Goal: Communication & Community: Answer question/provide support

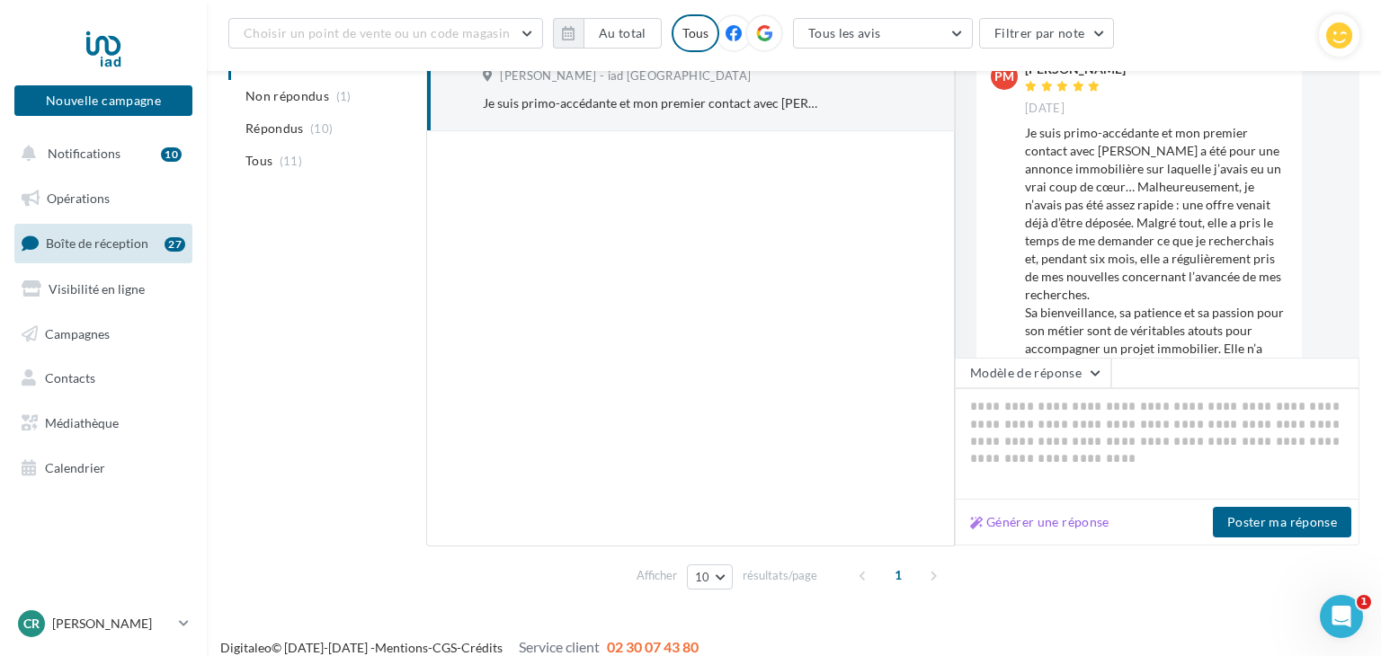
scroll to position [313, 0]
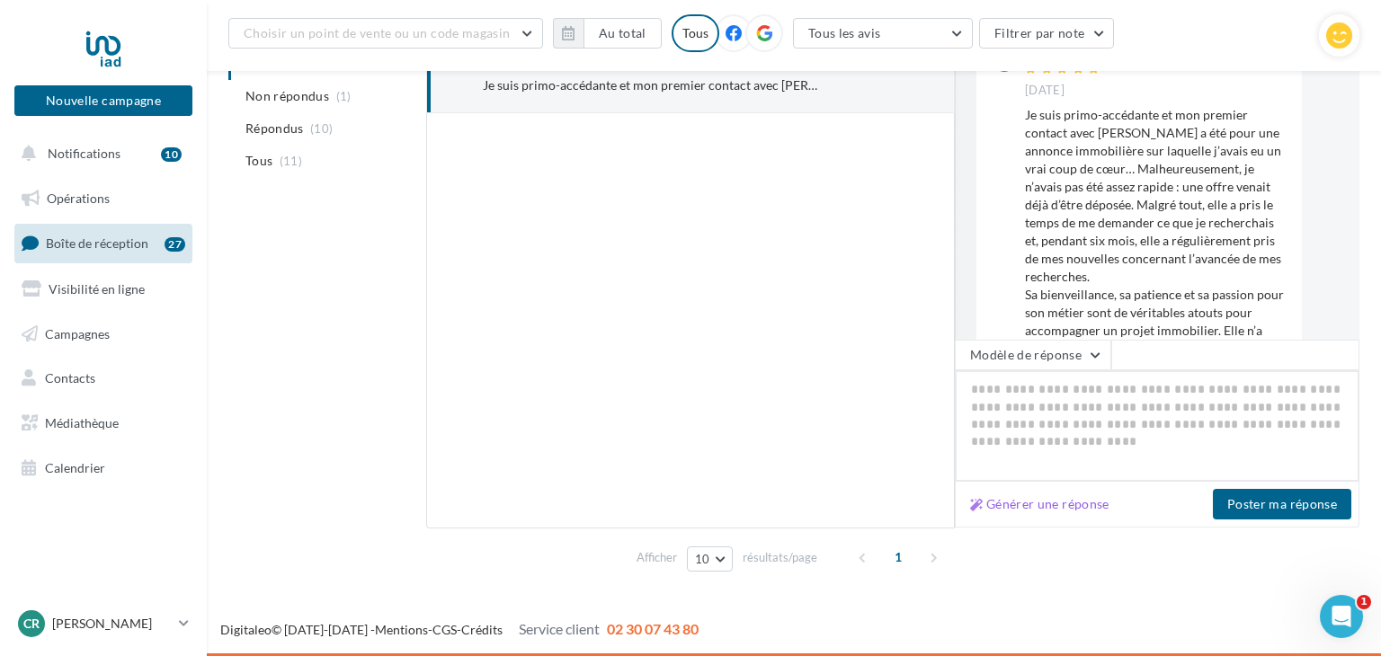
click at [1009, 392] on textarea at bounding box center [1157, 426] width 405 height 112
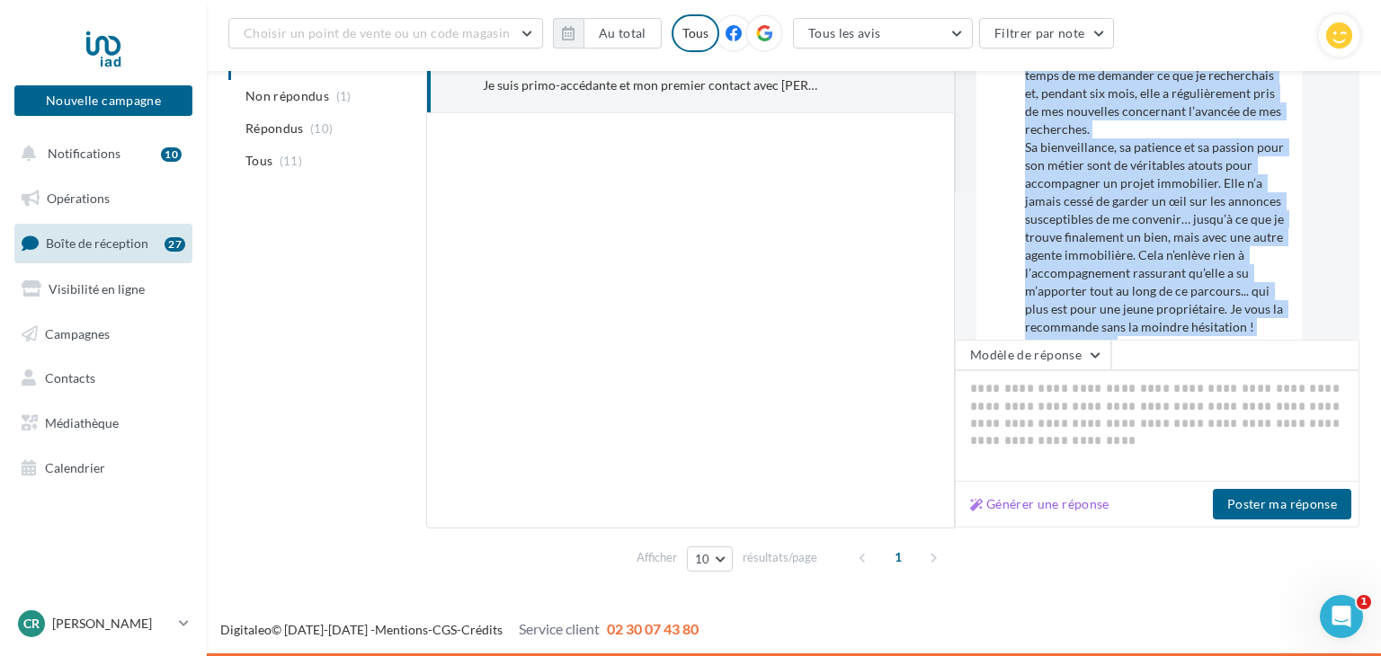
scroll to position [179, 0]
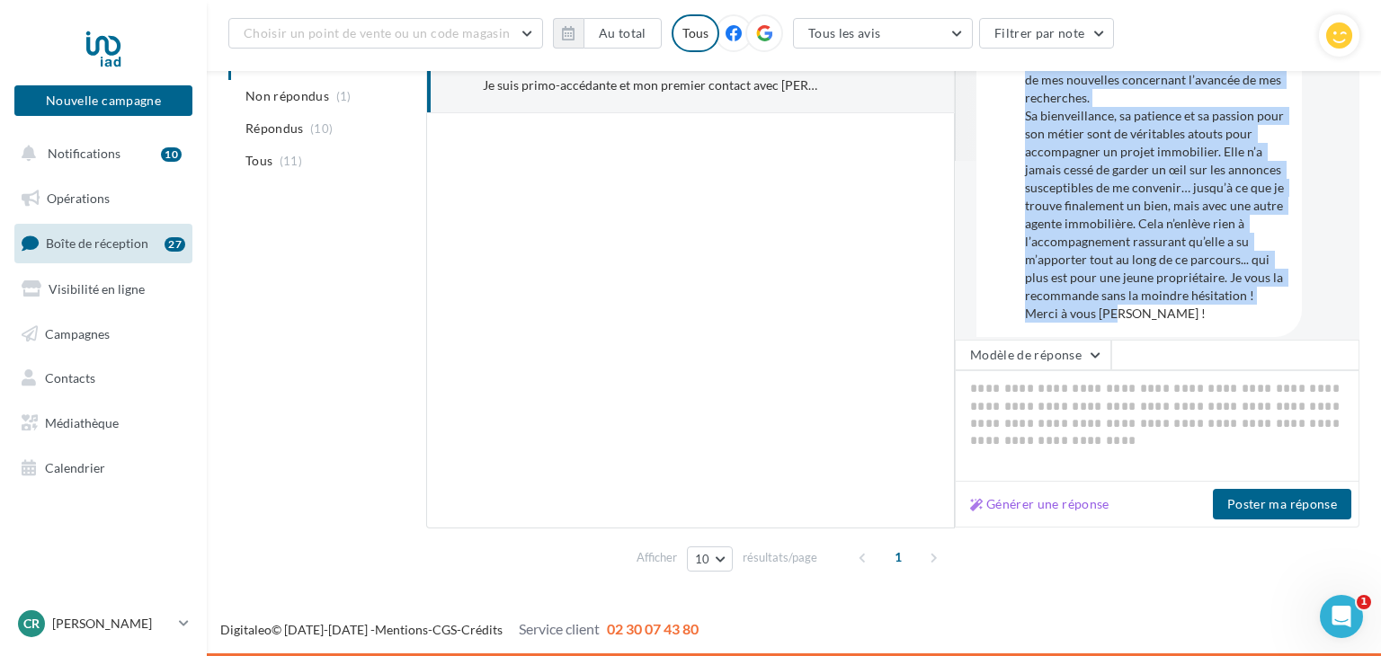
drag, startPoint x: 1017, startPoint y: 112, endPoint x: 1248, endPoint y: 314, distance: 306.6
click at [1248, 314] on div "PM [PERSON_NAME] [DATE]" at bounding box center [1140, 94] width 326 height 485
copy div "[PERSON_NAME] [DATE] Je suis primo-accédante et mon premier contact avec [PERSO…"
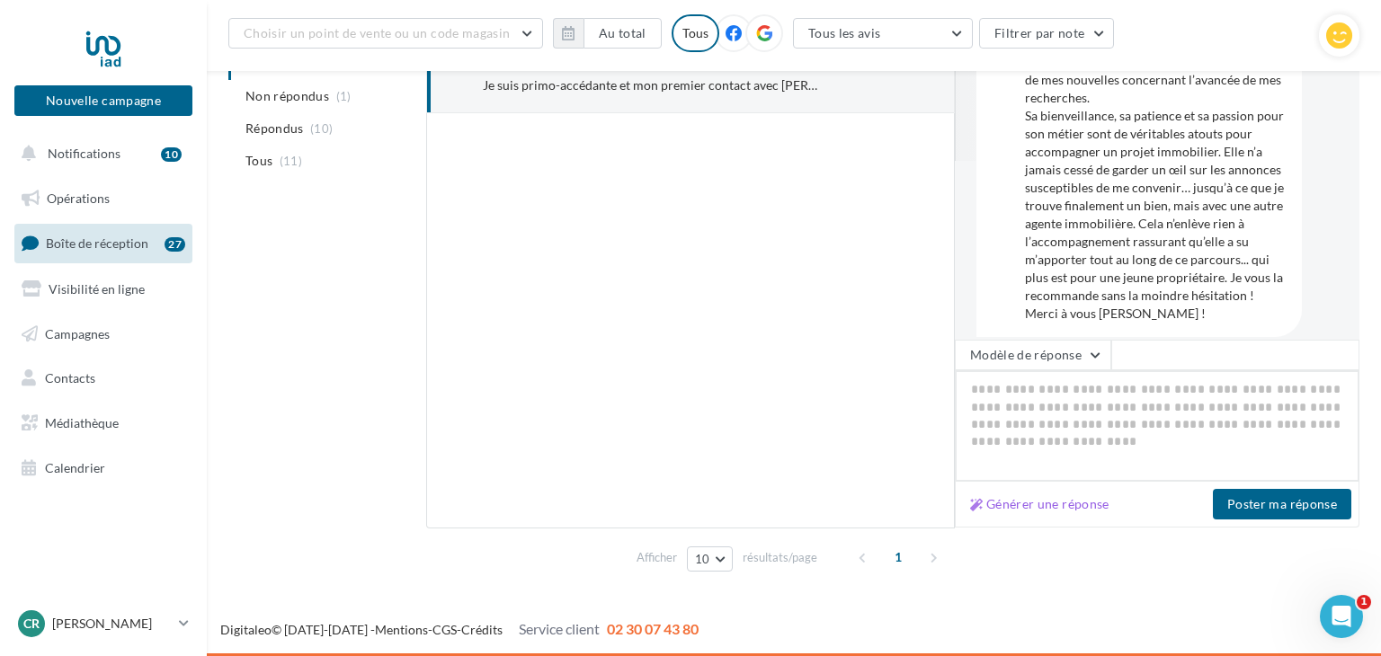
click at [974, 396] on textarea at bounding box center [1157, 426] width 405 height 112
paste textarea "**********"
type textarea "**********"
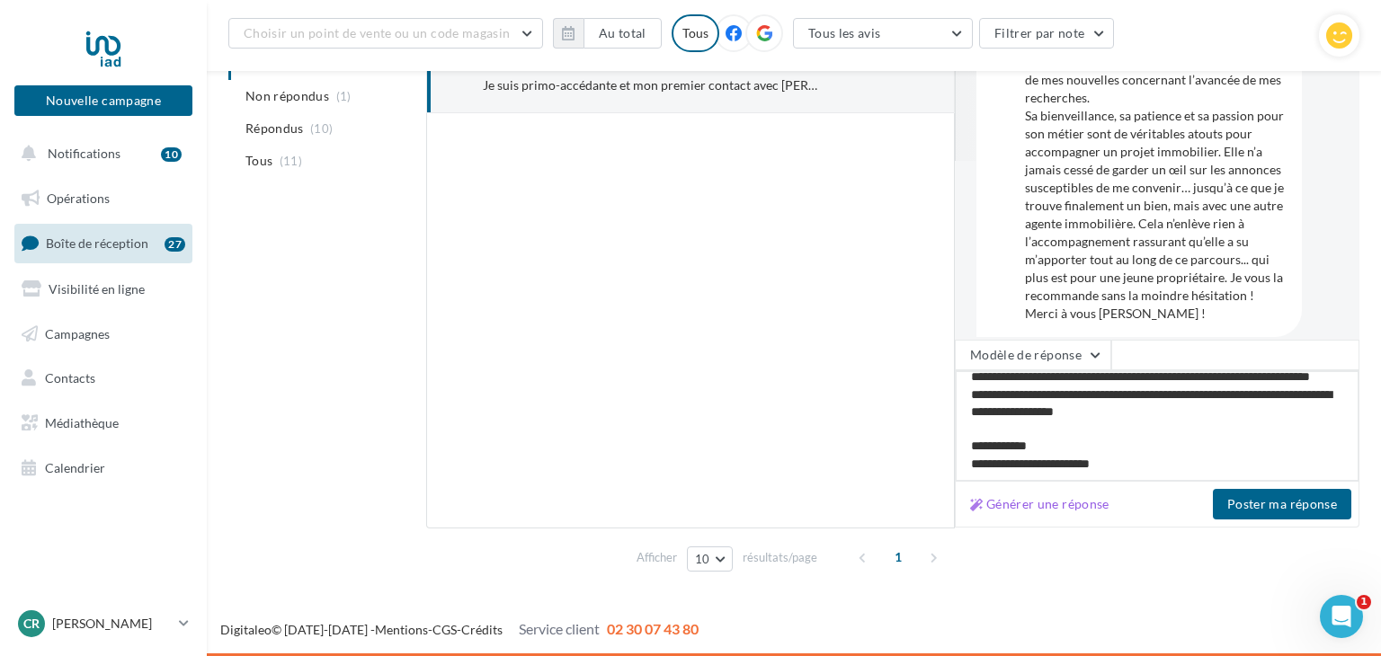
scroll to position [113, 0]
drag, startPoint x: 1018, startPoint y: 468, endPoint x: 1132, endPoint y: 461, distance: 114.4
click at [1132, 461] on textarea "**********" at bounding box center [1157, 426] width 405 height 112
type textarea "**********"
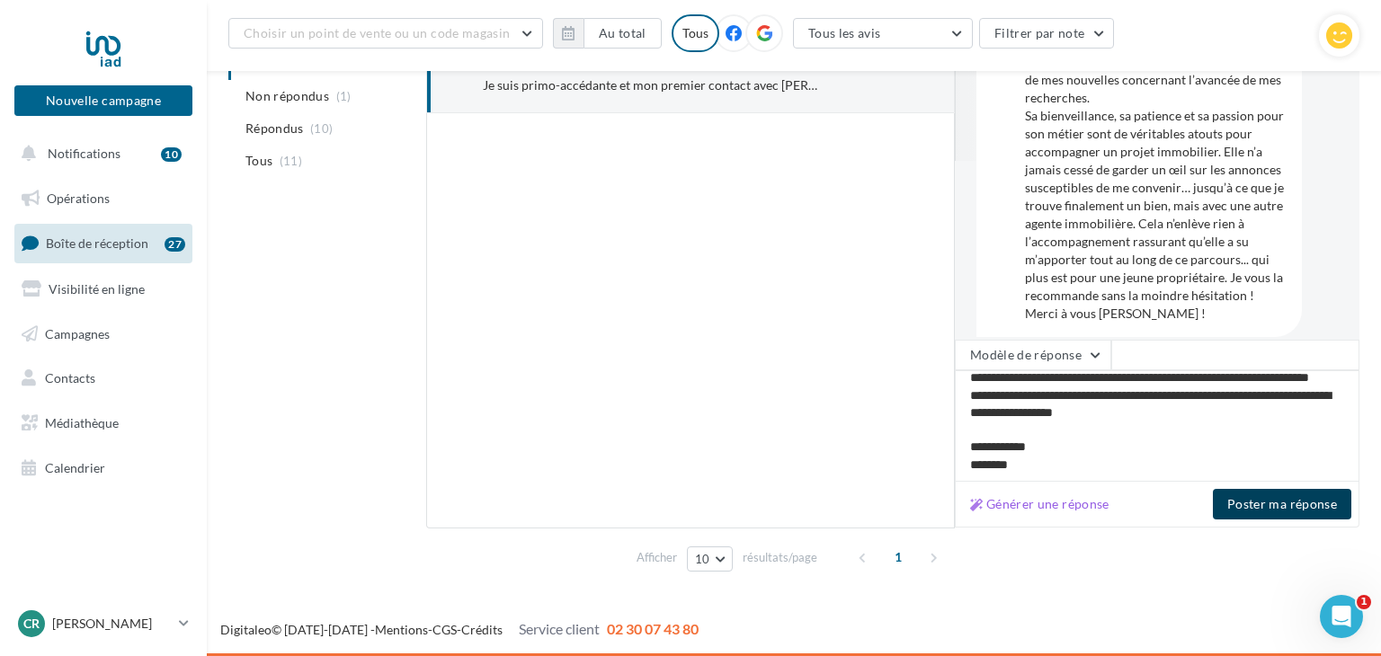
scroll to position [112, 0]
click at [1286, 506] on button "Poster ma réponse" at bounding box center [1282, 504] width 138 height 31
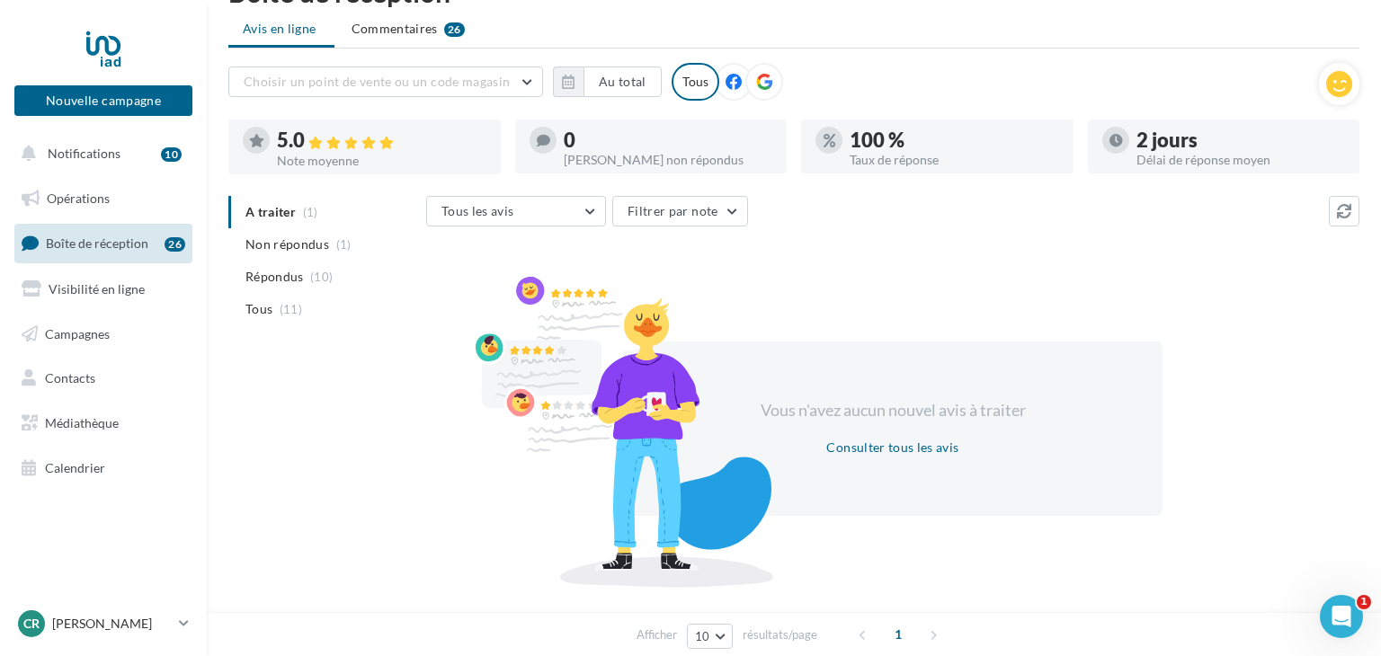
scroll to position [0, 0]
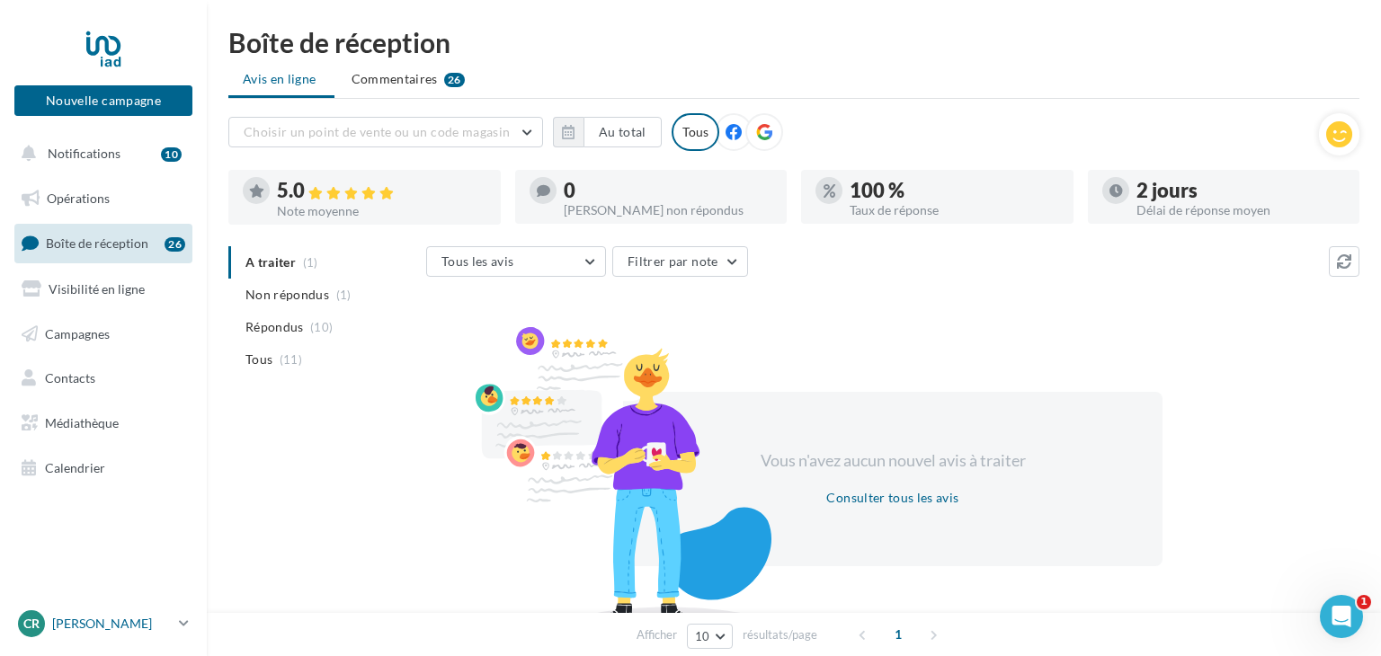
click at [183, 623] on icon at bounding box center [184, 623] width 10 height 15
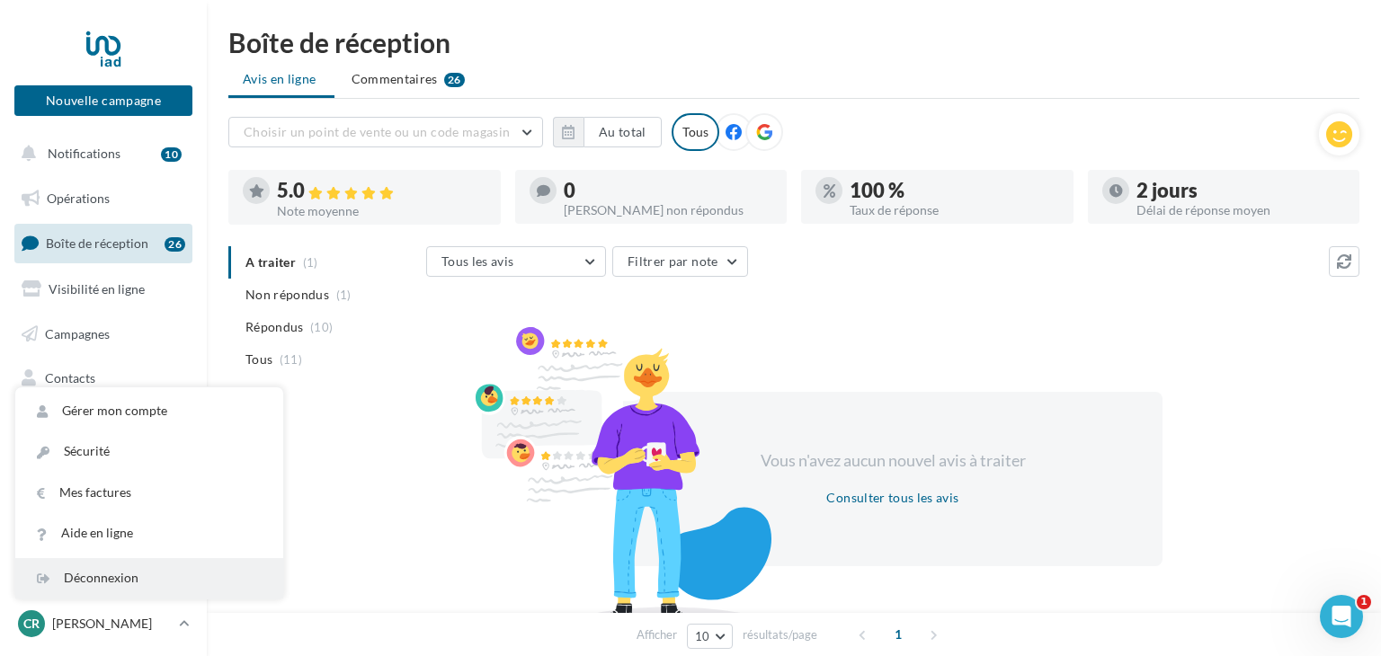
click at [121, 576] on div "Déconnexion" at bounding box center [149, 578] width 268 height 40
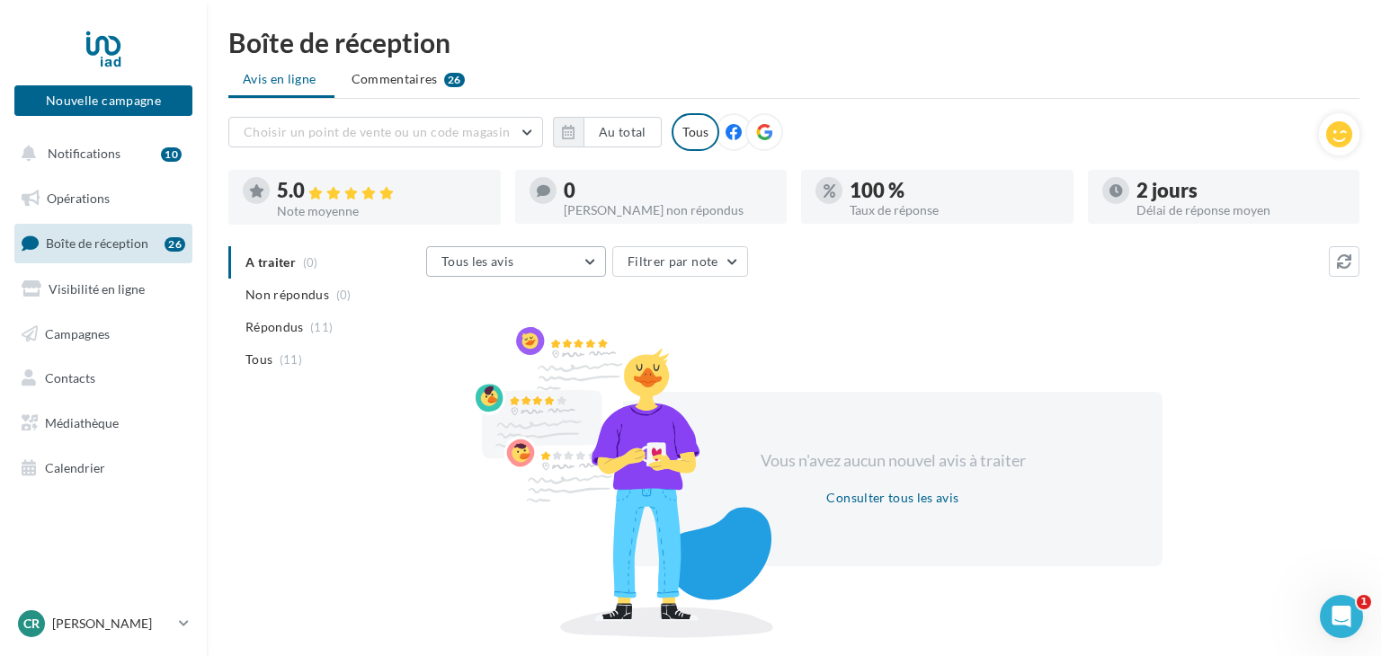
click at [595, 258] on button "Tous les avis" at bounding box center [516, 261] width 180 height 31
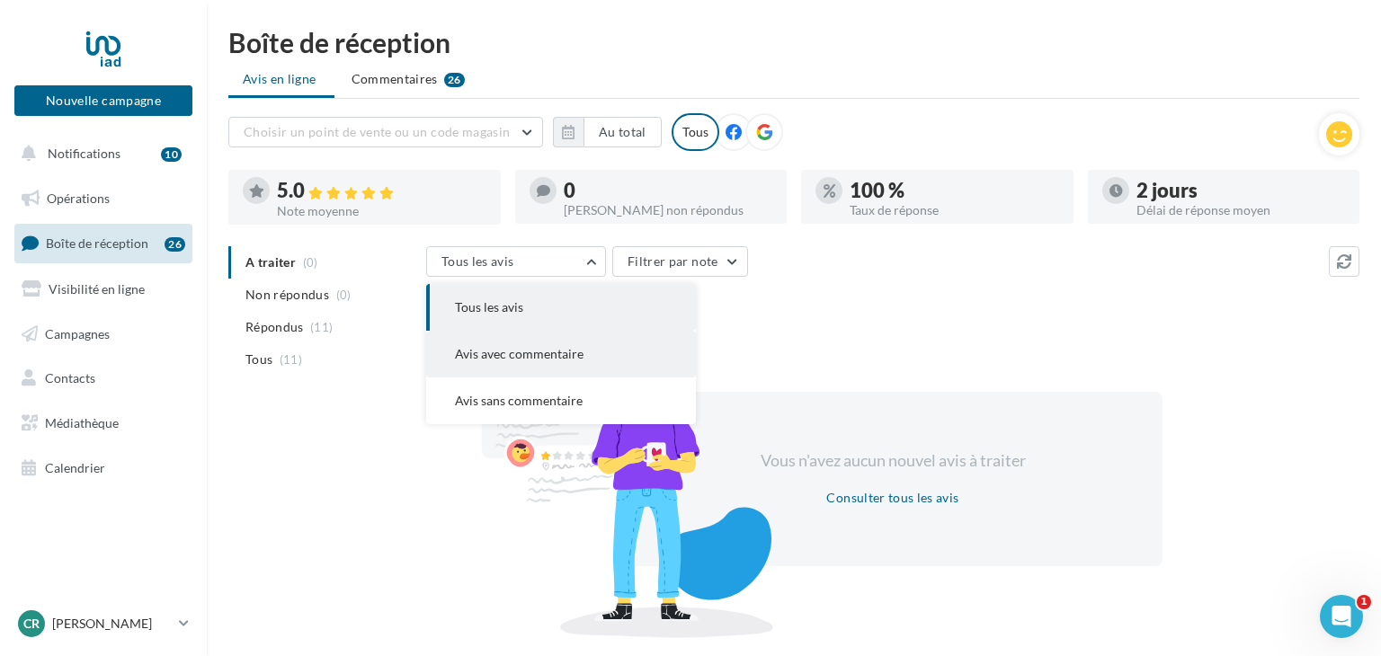
click at [517, 357] on span "Avis avec commentaire" at bounding box center [519, 353] width 129 height 15
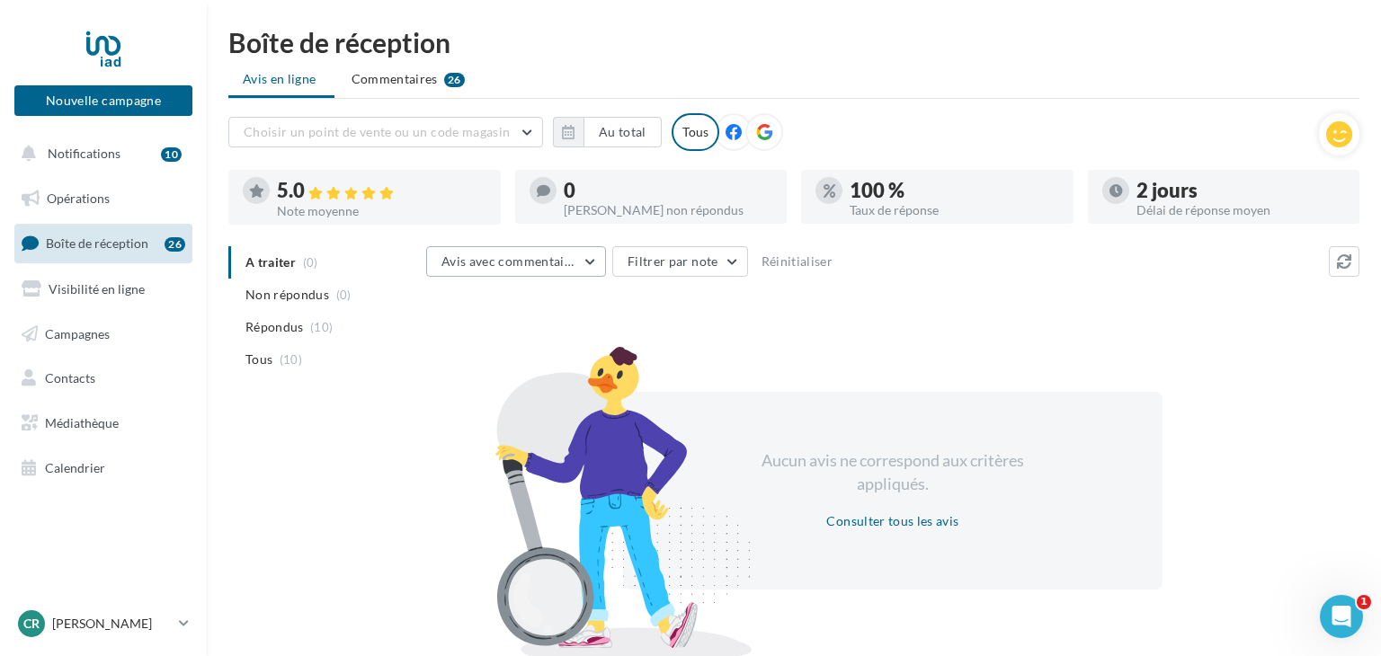
click at [522, 263] on span "Avis avec commentaire" at bounding box center [509, 261] width 135 height 15
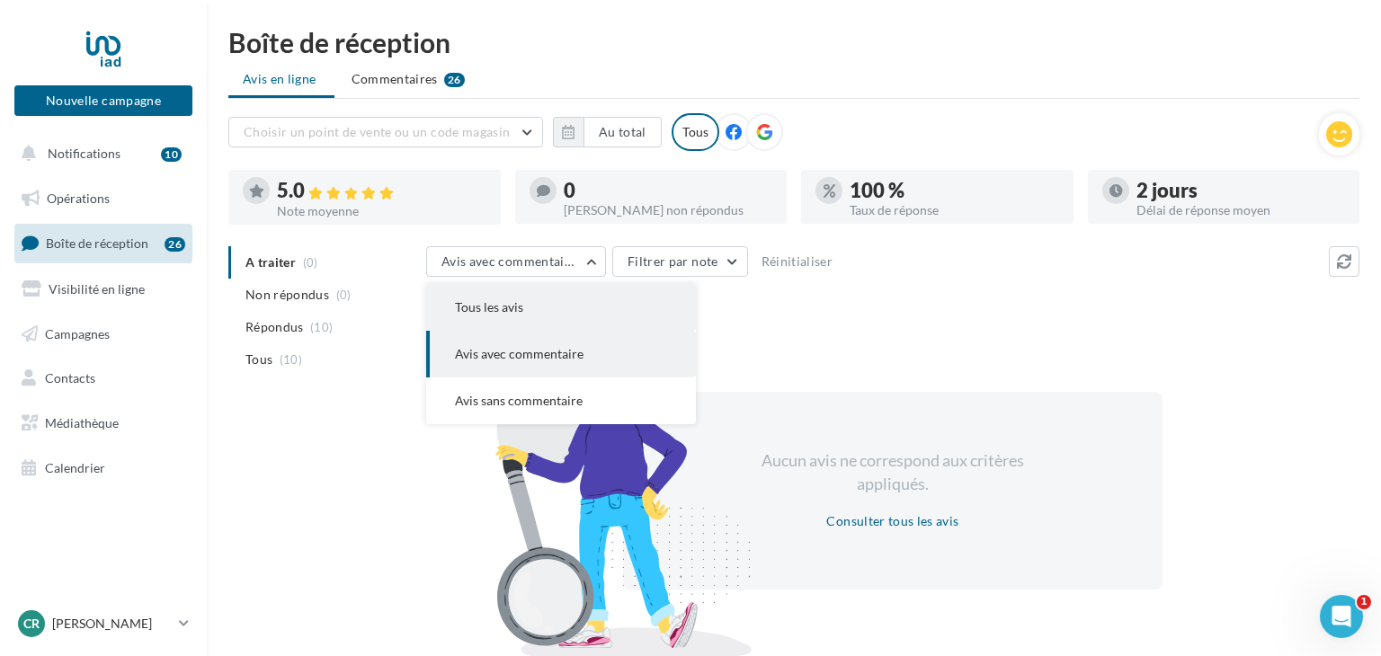
click at [482, 317] on button "Tous les avis" at bounding box center [561, 307] width 270 height 47
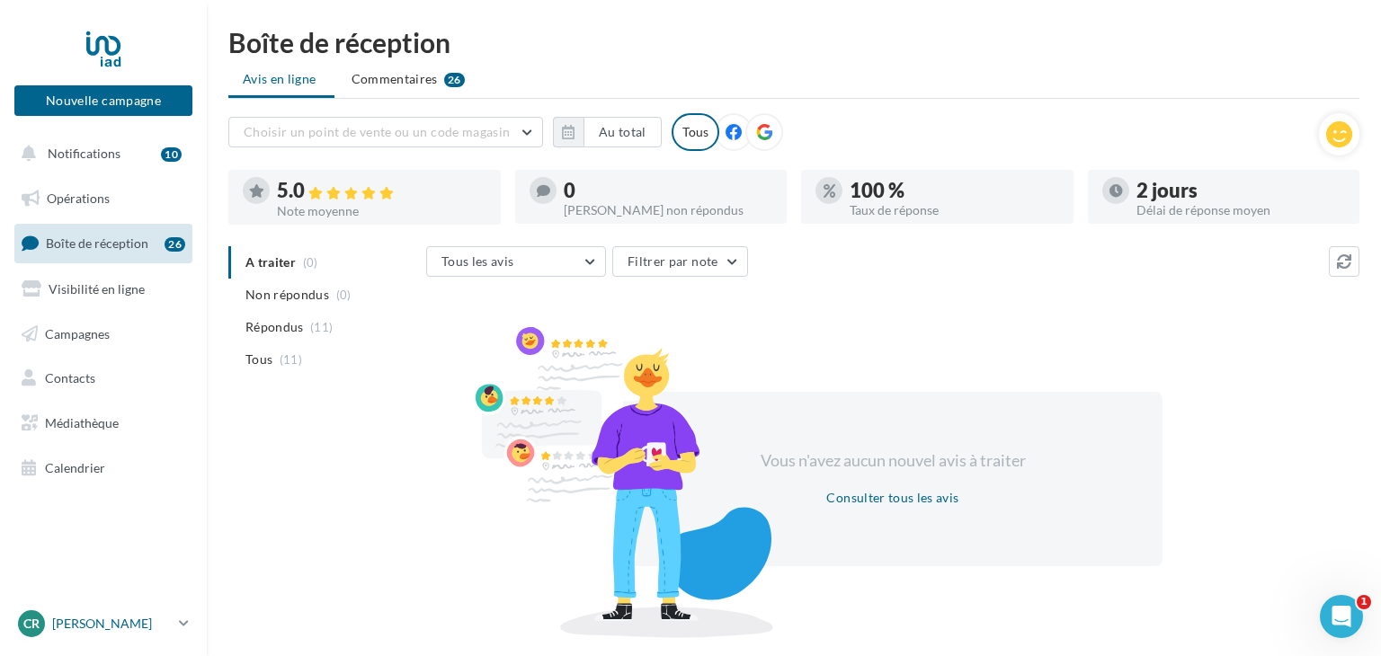
click at [114, 619] on p "[PERSON_NAME]" at bounding box center [112, 624] width 120 height 18
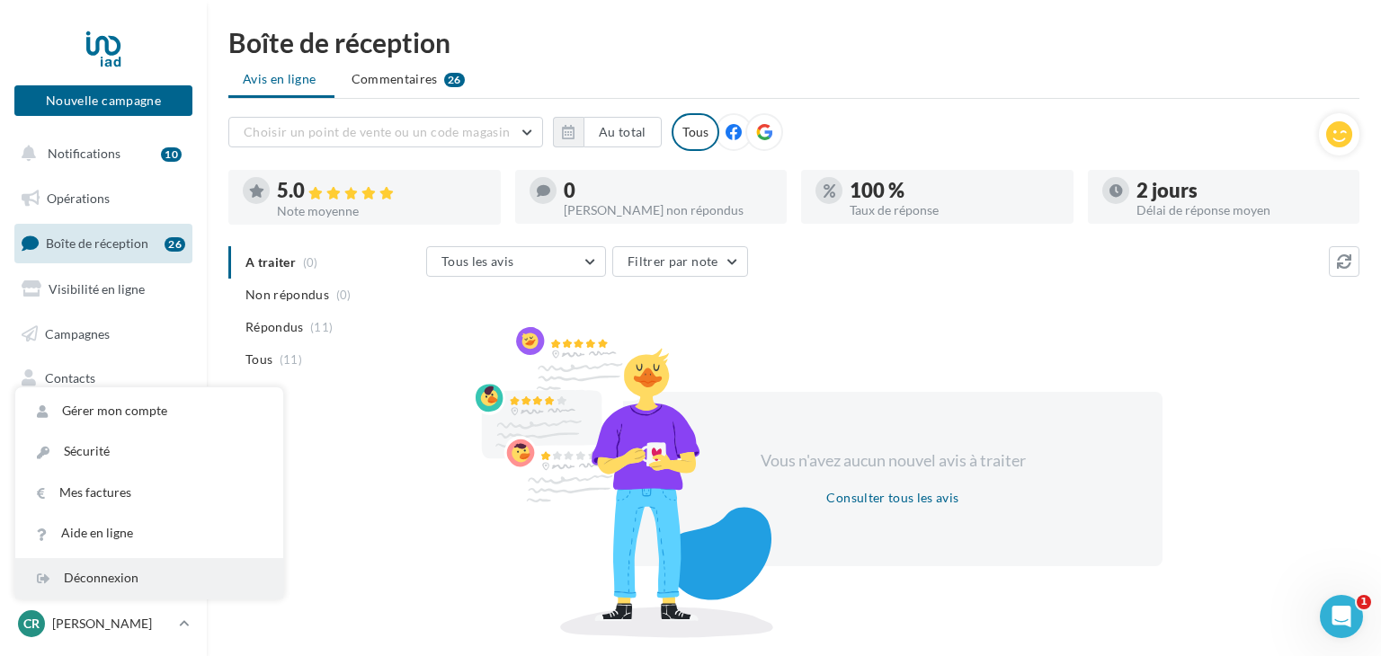
click at [132, 583] on div "Déconnexion" at bounding box center [149, 578] width 268 height 40
